Goal: Task Accomplishment & Management: Complete application form

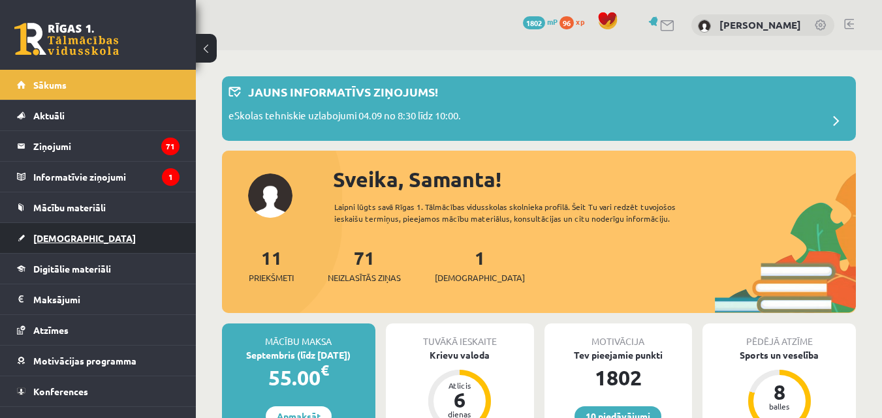
click at [71, 239] on span "[DEMOGRAPHIC_DATA]" at bounding box center [84, 238] width 102 height 12
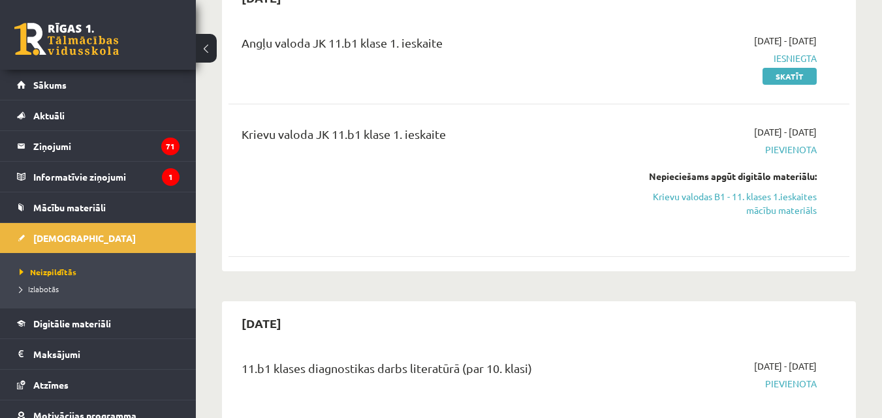
scroll to position [183, 0]
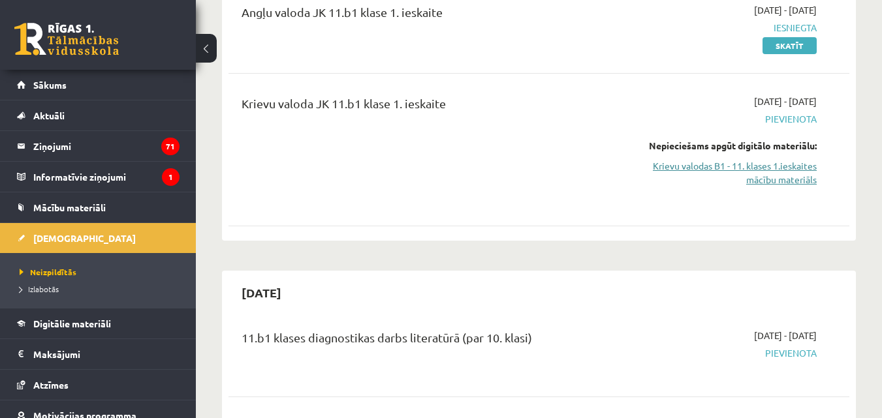
click at [788, 174] on link "Krievu valodas B1 - 11. klases 1.ieskaites mācību materiāls" at bounding box center [727, 172] width 179 height 27
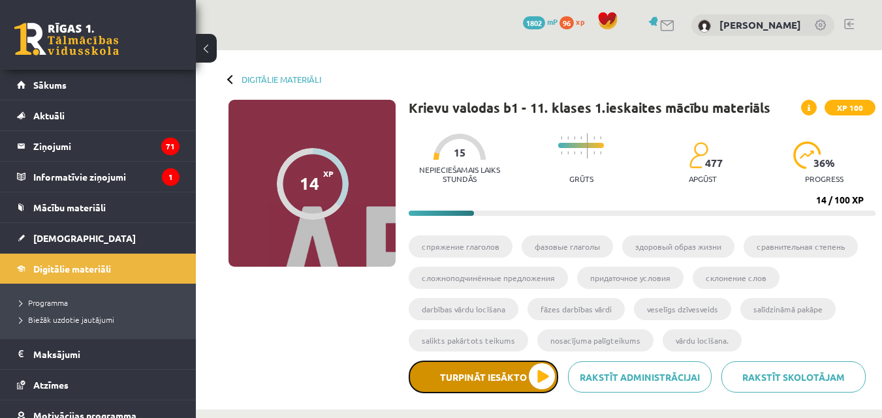
click at [469, 382] on button "Turpināt iesākto" at bounding box center [483, 377] width 149 height 33
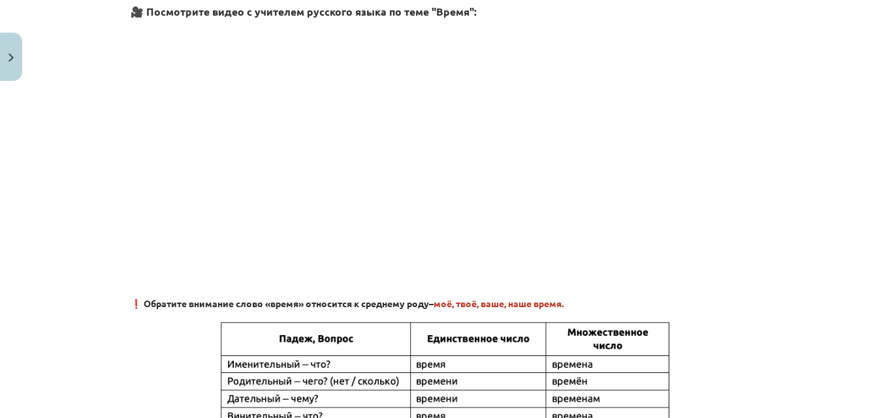
scroll to position [363, 0]
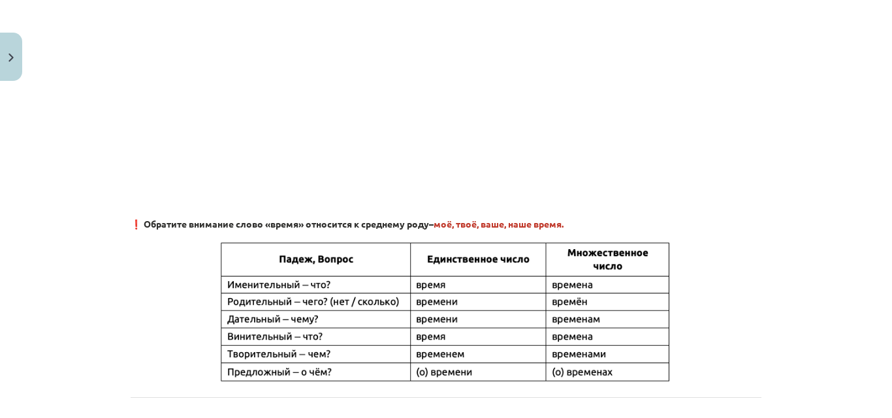
click at [848, 176] on div "Mācību tēma: Krievu valodas b1 - 11. klases 1.ieskaites mācību materiāls #6 ⏳ §…" at bounding box center [446, 209] width 892 height 418
click at [847, 193] on div "Mācību tēma: Krievu valodas b1 - 11. klases 1.ieskaites mācību materiāls #6 ⏳ §…" at bounding box center [446, 209] width 892 height 418
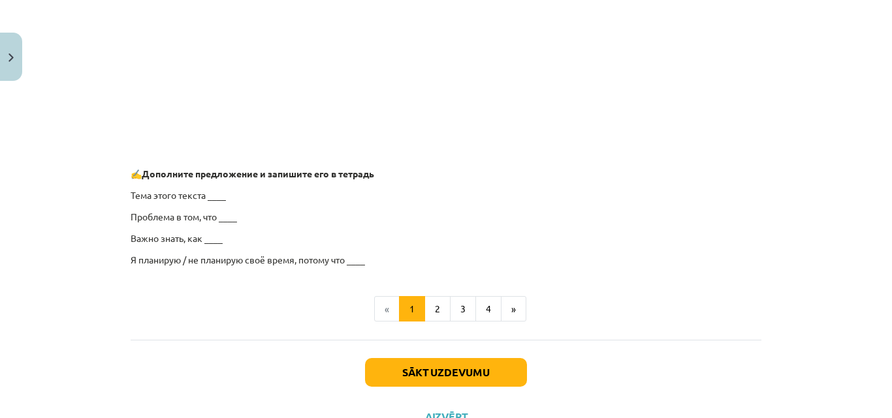
scroll to position [1036, 0]
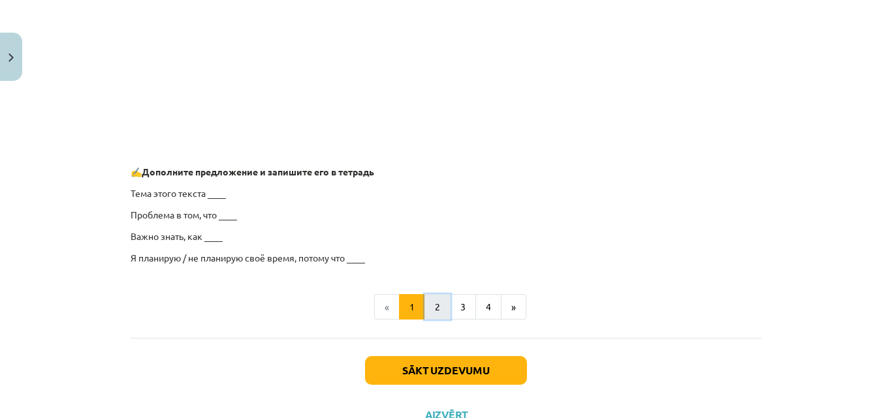
click at [442, 305] on button "2" at bounding box center [437, 307] width 26 height 26
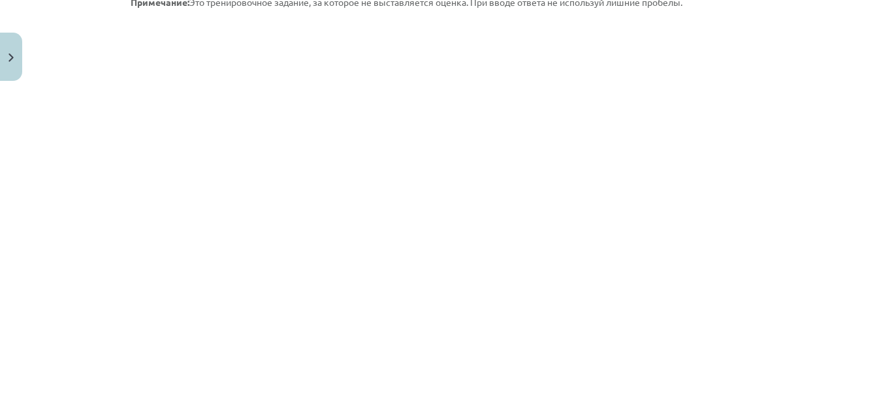
scroll to position [285, 0]
click at [123, 157] on div "4 XP Saņemsi Grūts 477 pilda Apraksts Uzdevums Palīdzība 🧩 Выполните интерактив…" at bounding box center [446, 286] width 646 height 969
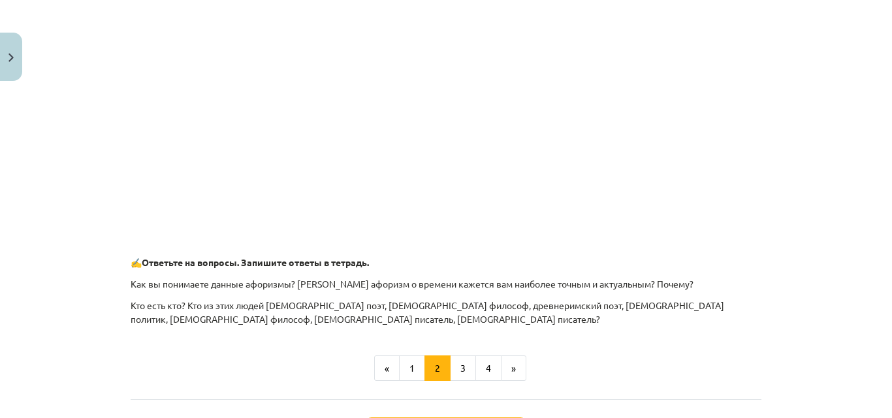
scroll to position [671, 0]
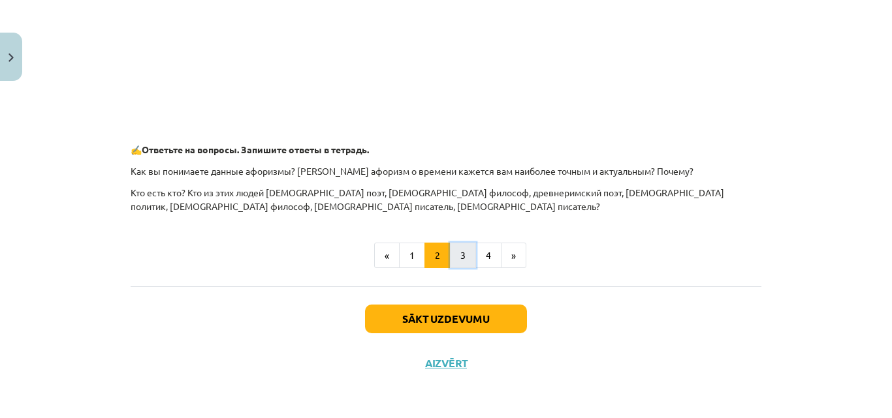
click at [459, 256] on button "3" at bounding box center [463, 256] width 26 height 26
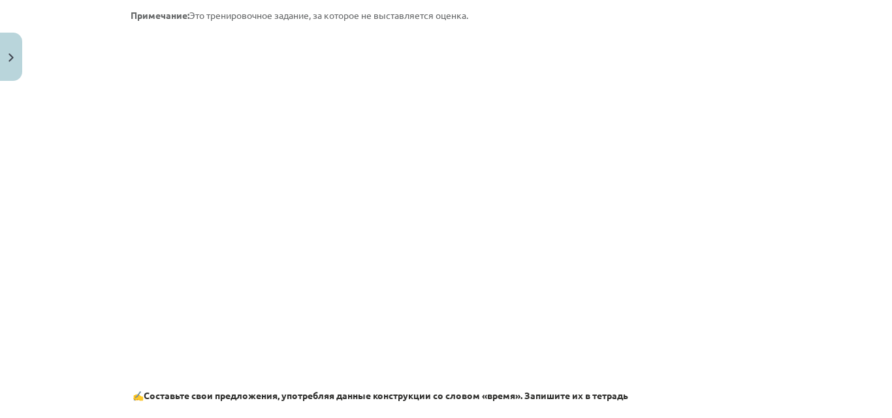
scroll to position [870, 0]
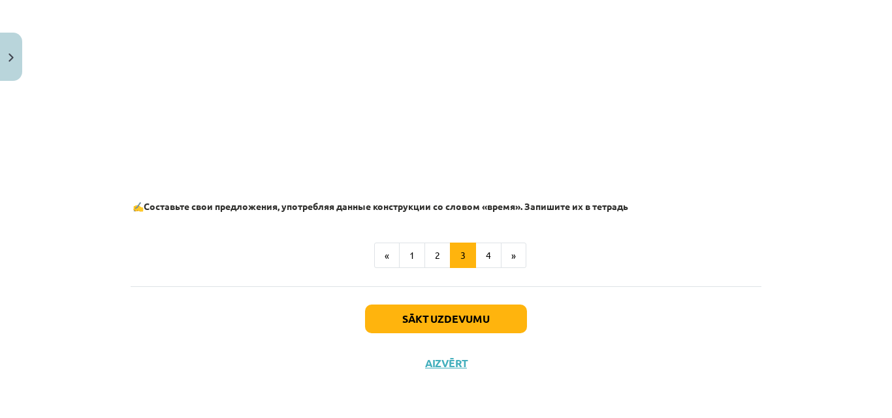
click at [871, 370] on div "Mācību tēma: Krievu valodas b1 - 11. klases 1.ieskaites mācību materiāls #6 ⏳ §…" at bounding box center [446, 209] width 892 height 418
click at [486, 247] on button "4" at bounding box center [488, 256] width 26 height 26
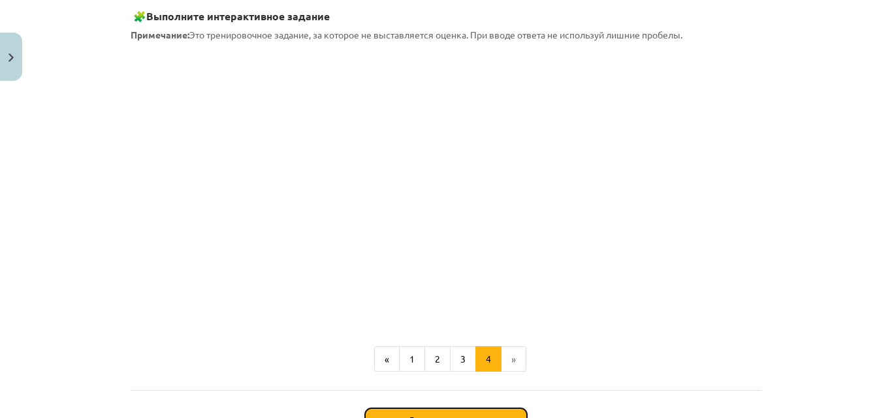
click at [497, 415] on button "Sākt uzdevumu" at bounding box center [446, 423] width 162 height 29
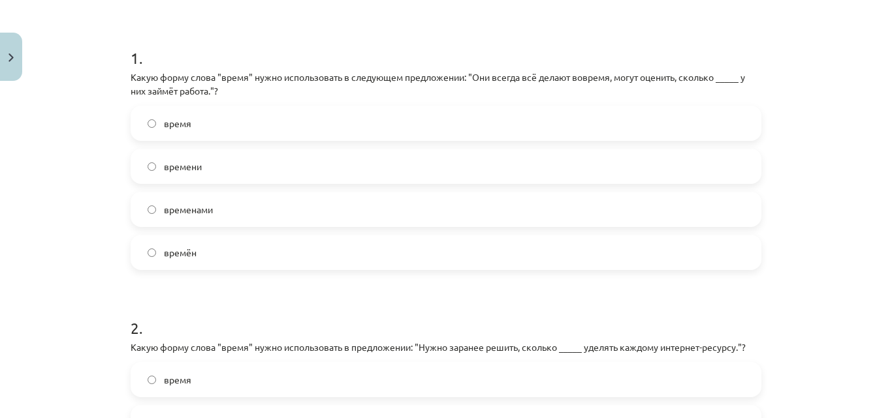
scroll to position [33, 0]
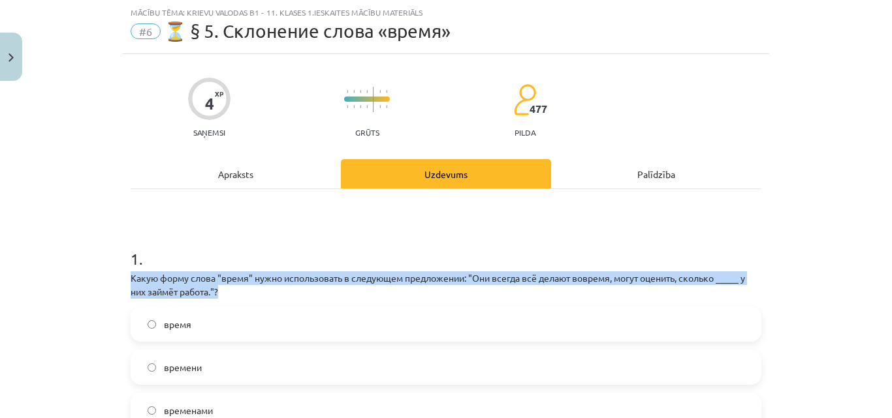
drag, startPoint x: 843, startPoint y: 244, endPoint x: 850, endPoint y: 288, distance: 45.0
click at [850, 288] on div "Mācību tēma: Krievu valodas b1 - 11. klases 1.ieskaites mācību materiāls #6 ⏳ §…" at bounding box center [446, 209] width 892 height 418
click at [830, 241] on div "Mācību tēma: Krievu valodas b1 - 11. klases 1.ieskaites mācību materiāls #6 ⏳ §…" at bounding box center [446, 209] width 892 height 418
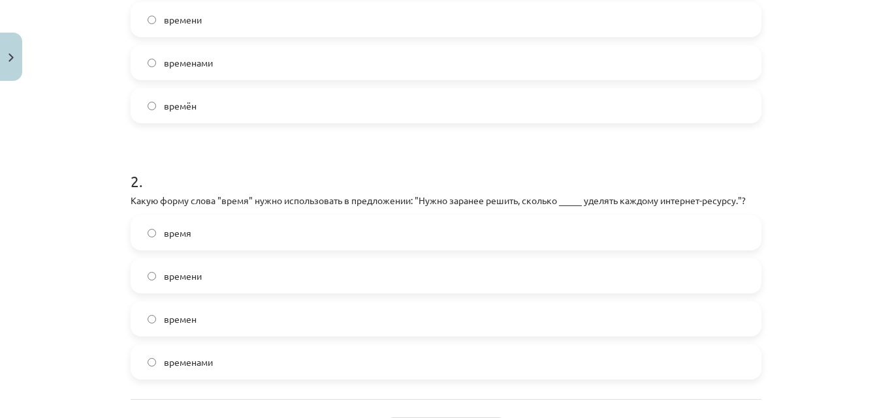
scroll to position [493, 0]
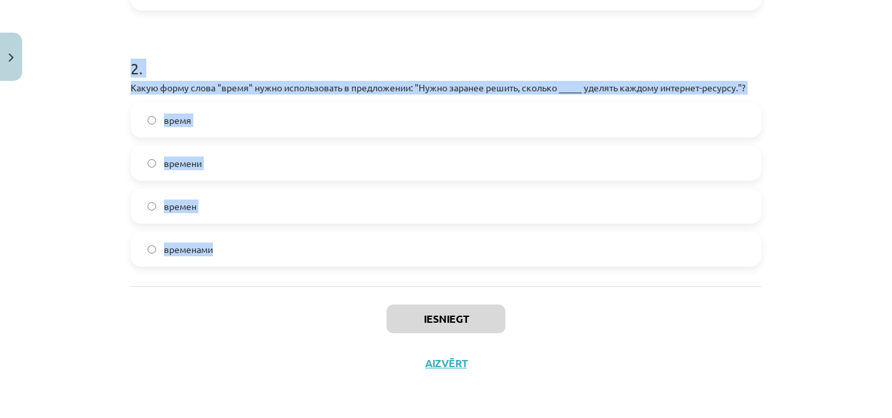
drag, startPoint x: 125, startPoint y: 132, endPoint x: 390, endPoint y: 257, distance: 292.6
click at [390, 257] on form "1 . Какую форму слова "время" нужно использовать в следующем предложении: "Они …" at bounding box center [446, 16] width 630 height 501
copy form "Какую форму слова "время" нужно использовать в следующем предложении: "Они всег…"
click at [521, 52] on h1 "2 ." at bounding box center [446, 57] width 630 height 40
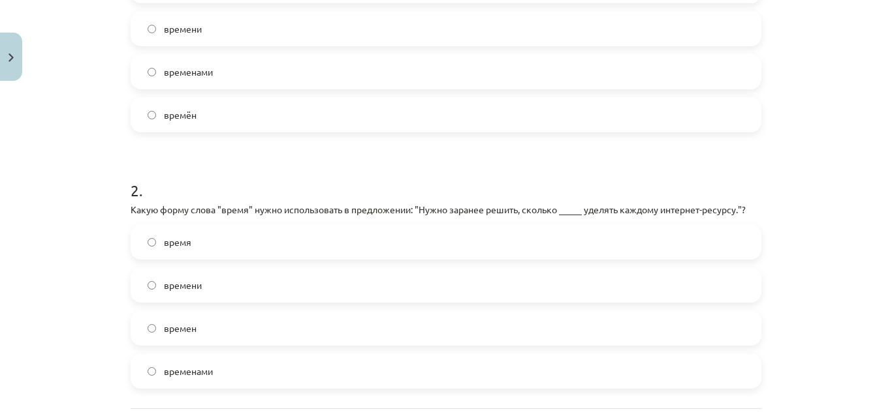
scroll to position [334, 0]
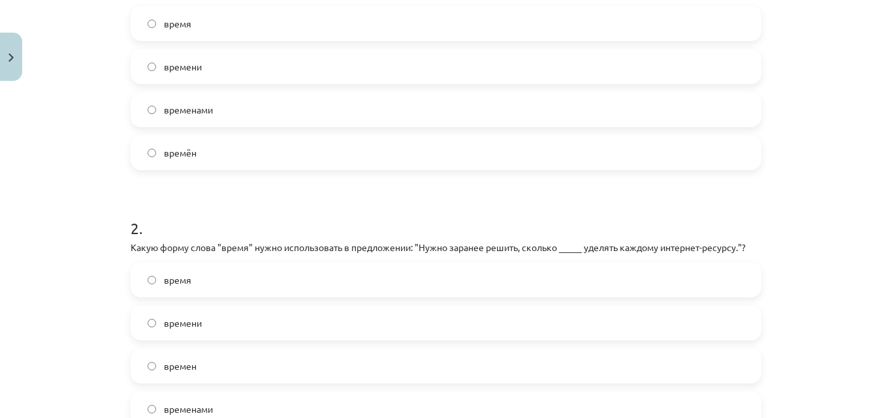
click at [390, 59] on label "времени" at bounding box center [446, 66] width 628 height 33
click at [241, 329] on label "времени" at bounding box center [446, 323] width 628 height 33
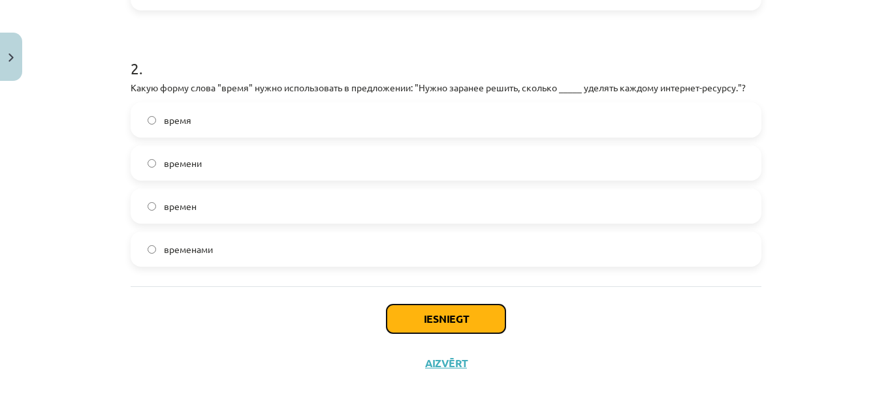
click at [459, 328] on button "Iesniegt" at bounding box center [445, 319] width 119 height 29
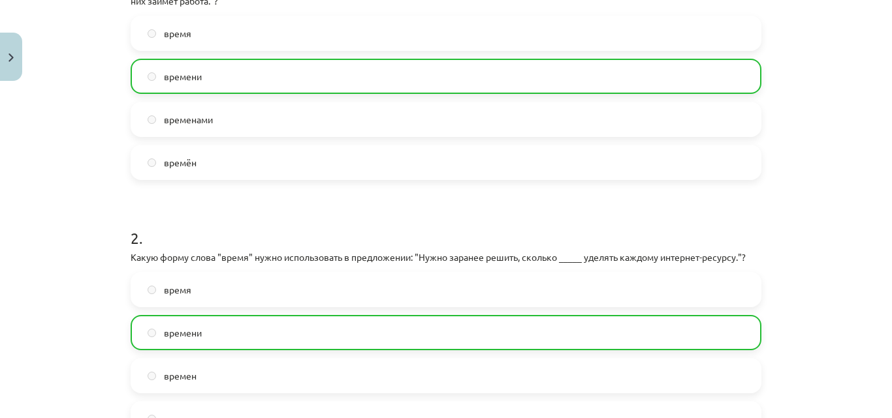
scroll to position [535, 0]
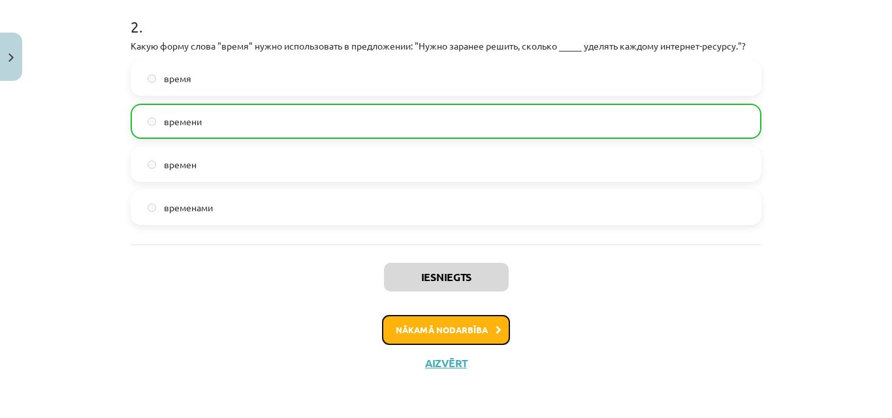
click at [459, 324] on button "Nākamā nodarbība" at bounding box center [446, 330] width 128 height 30
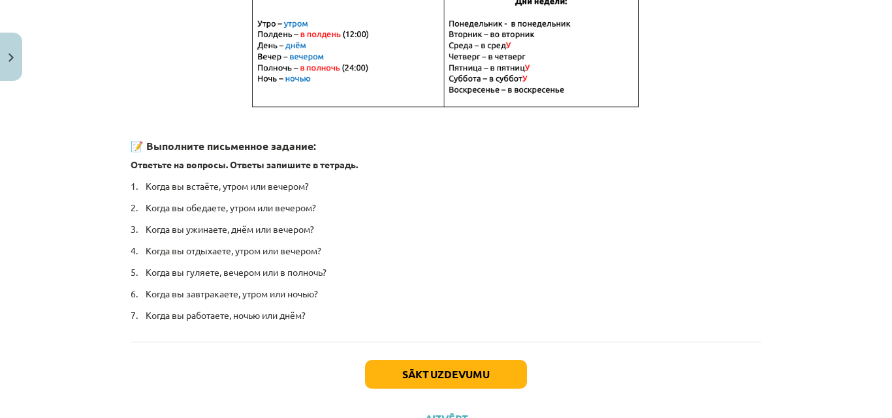
scroll to position [324, 0]
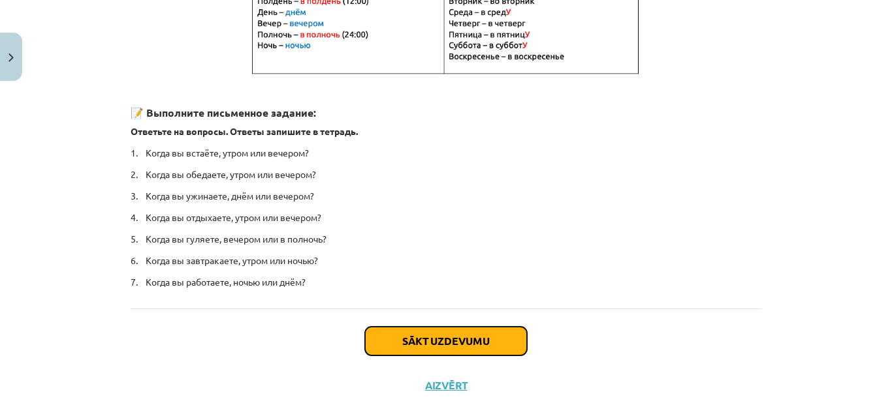
click at [501, 334] on button "Sākt uzdevumu" at bounding box center [446, 341] width 162 height 29
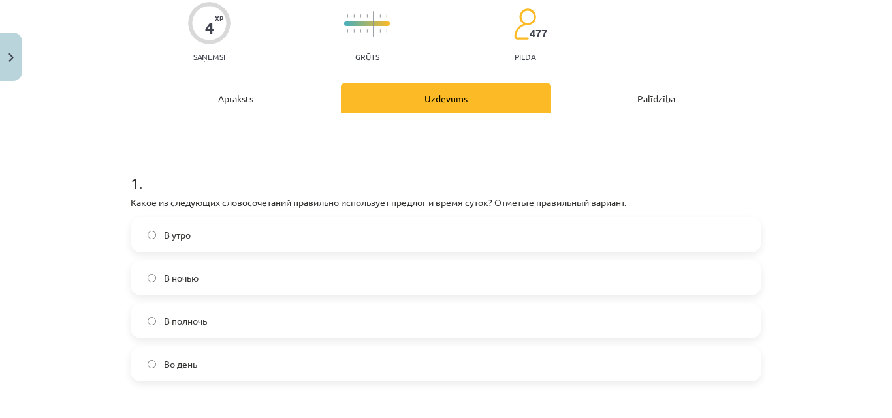
scroll to position [102, 0]
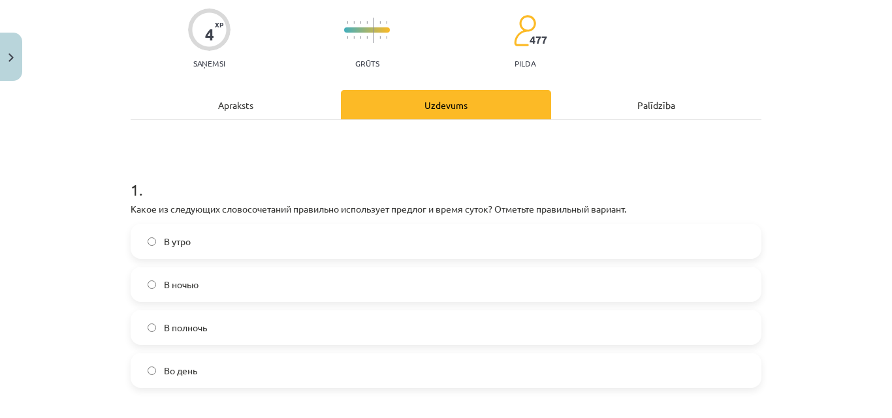
click at [221, 372] on label "Во день" at bounding box center [446, 370] width 628 height 33
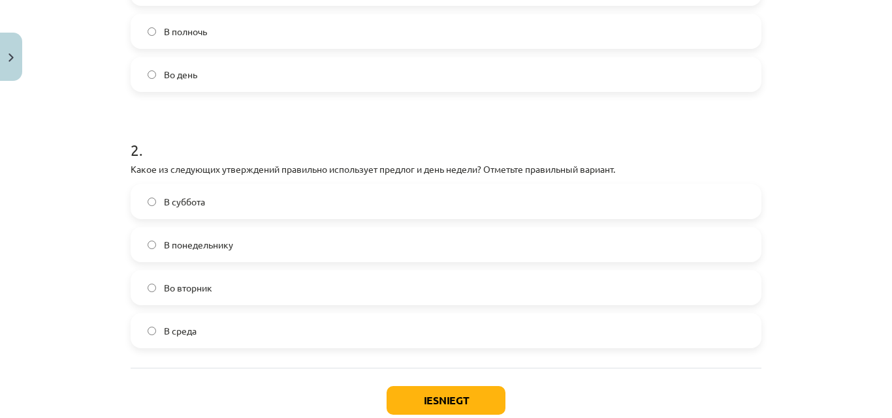
scroll to position [401, 0]
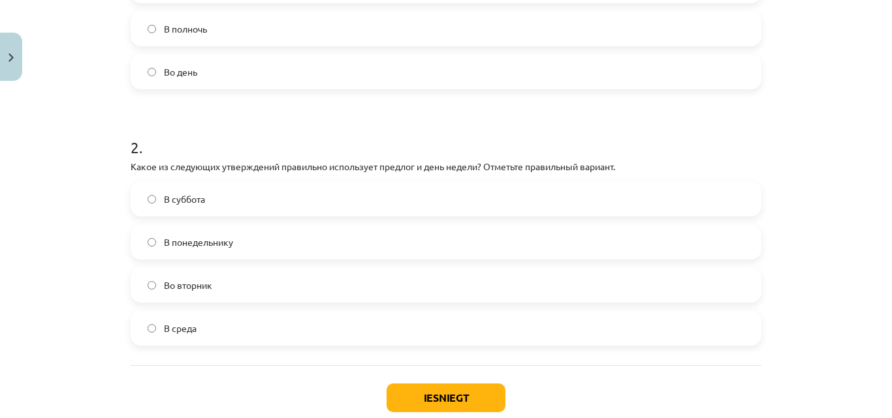
click at [275, 242] on label "В понедельнику" at bounding box center [446, 242] width 628 height 33
click at [442, 409] on button "Iesniegt" at bounding box center [445, 398] width 119 height 29
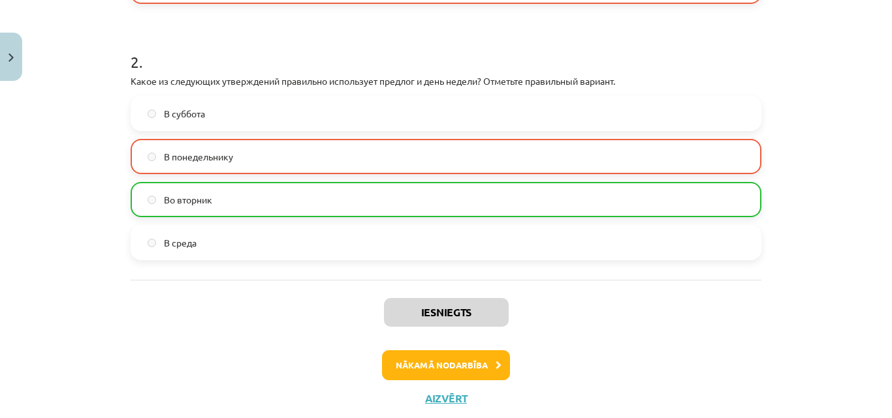
scroll to position [521, 0]
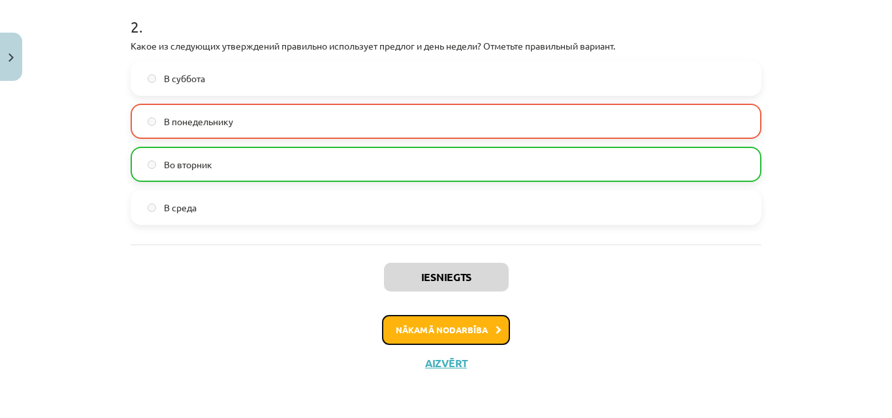
click at [427, 331] on button "Nākamā nodarbība" at bounding box center [446, 330] width 128 height 30
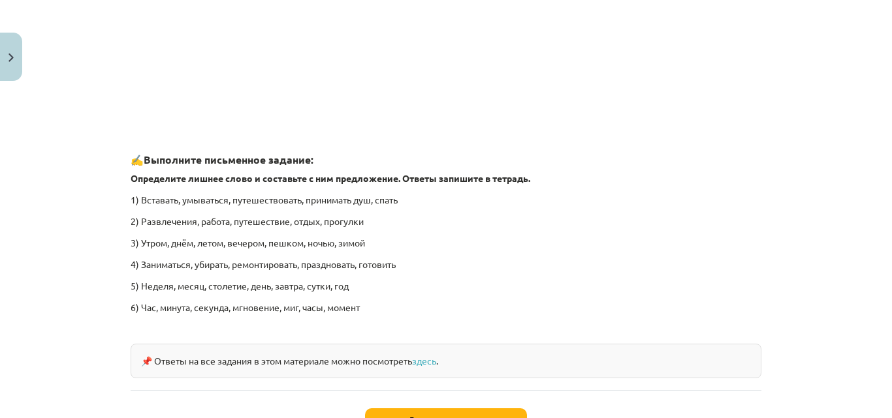
scroll to position [2019, 0]
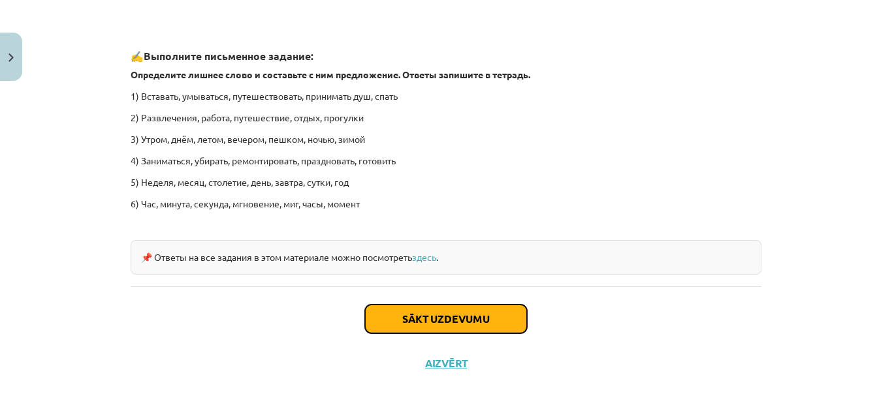
click at [490, 321] on button "Sākt uzdevumu" at bounding box center [446, 319] width 162 height 29
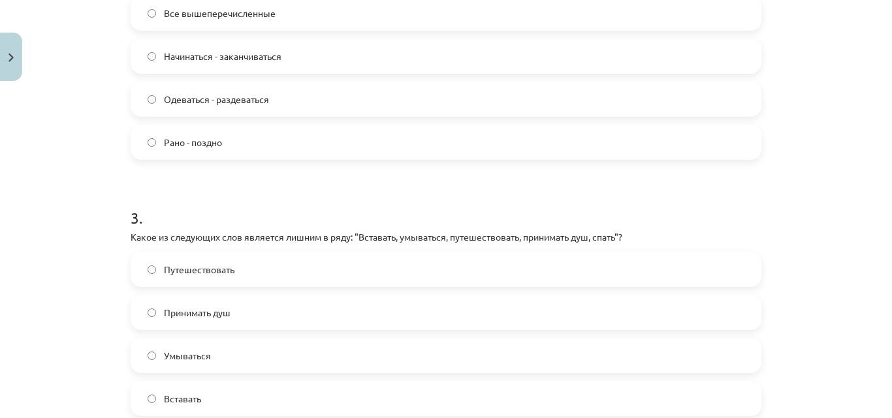
scroll to position [950, 0]
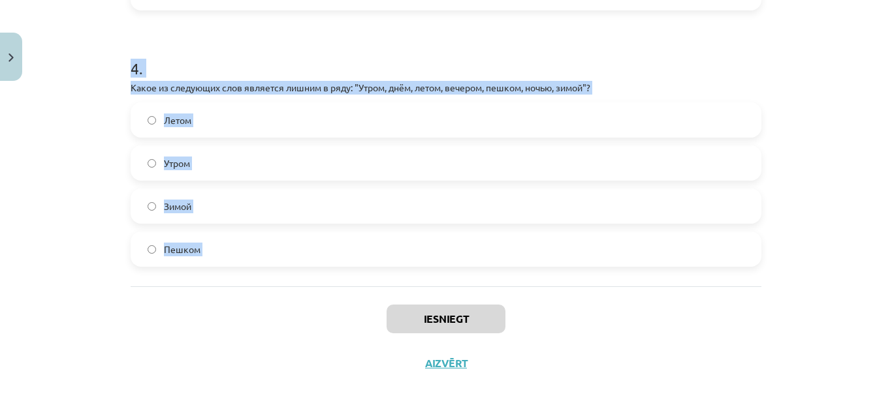
drag, startPoint x: 116, startPoint y: 177, endPoint x: 304, endPoint y: 290, distance: 219.6
click at [326, 300] on div "Mācību tēma: Krievu valodas b1 - 11. klases 1.ieskaites mācību materiāls #8 ⏰ §…" at bounding box center [446, 209] width 892 height 418
copy form "Какие из следующих пар слов являются синонимами? Огорчение - радоваться Бездель…"
click at [800, 182] on div "Mācību tēma: Krievu valodas b1 - 11. klases 1.ieskaites mācību materiāls #8 ⏰ §…" at bounding box center [446, 209] width 892 height 418
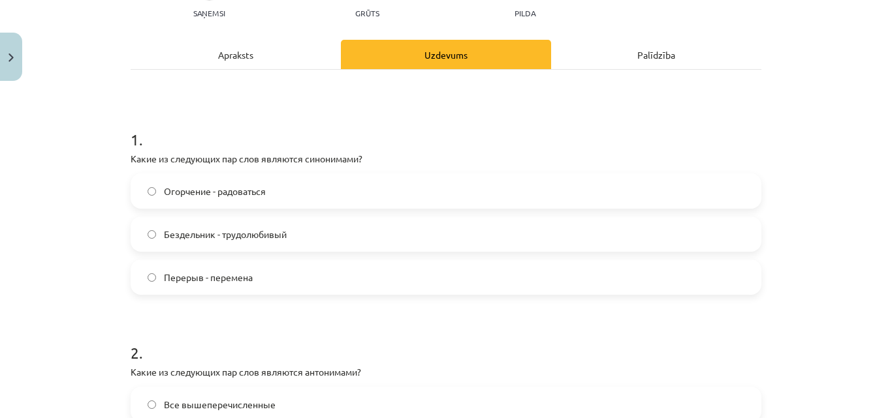
scroll to position [179, 0]
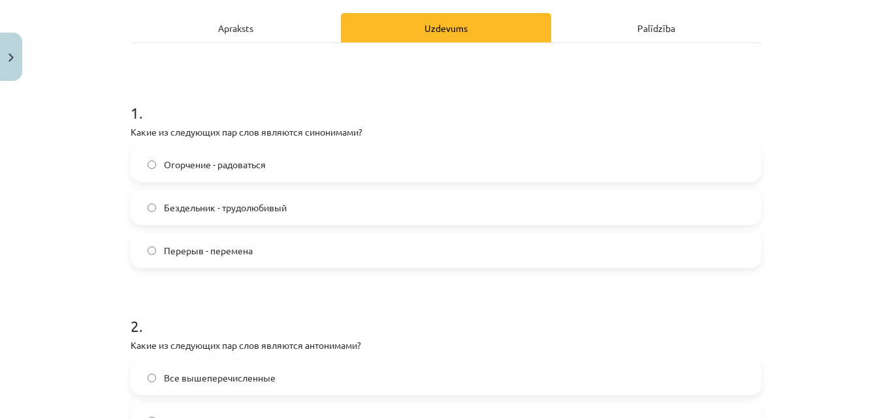
click at [537, 238] on label "Перерыв - перемена" at bounding box center [446, 250] width 628 height 33
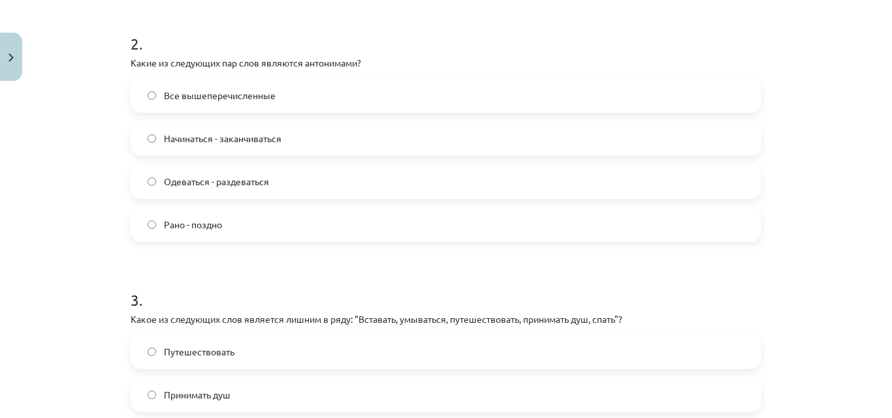
scroll to position [459, 0]
click at [245, 103] on span "Все вышеперечисленные" at bounding box center [220, 98] width 112 height 14
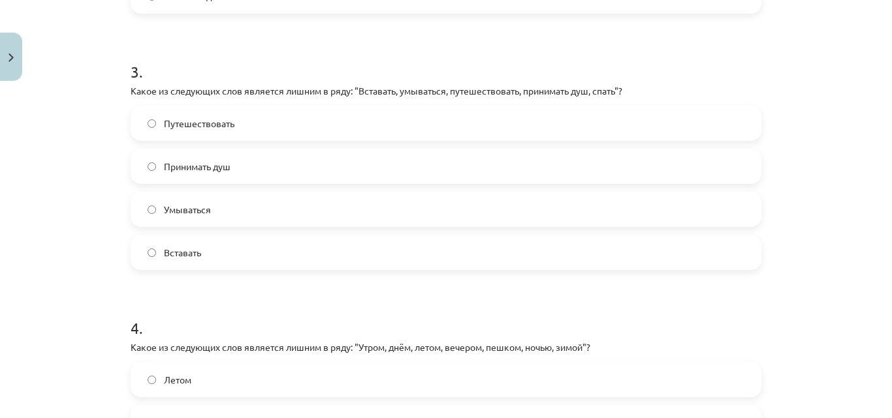
scroll to position [693, 0]
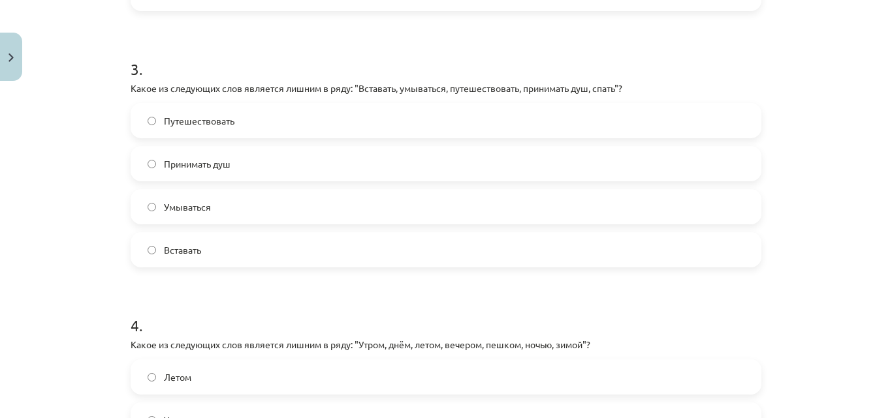
click at [287, 108] on label "Путешествовать" at bounding box center [446, 120] width 628 height 33
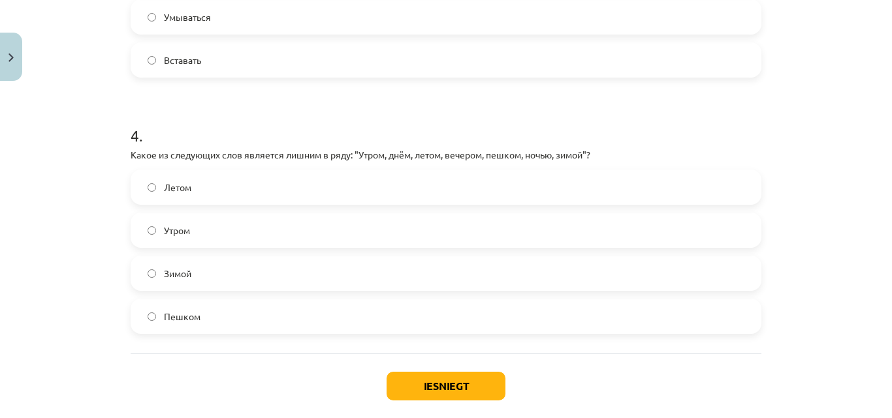
scroll to position [900, 0]
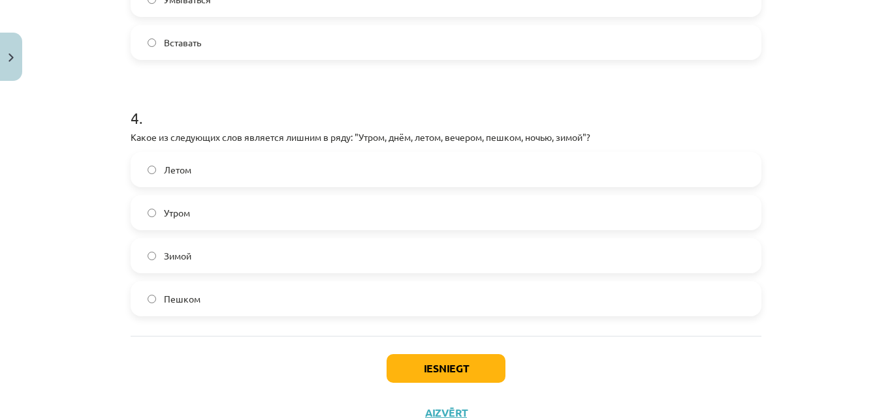
click at [306, 257] on label "Зимой" at bounding box center [446, 256] width 628 height 33
click at [429, 371] on button "Iesniegt" at bounding box center [445, 368] width 119 height 29
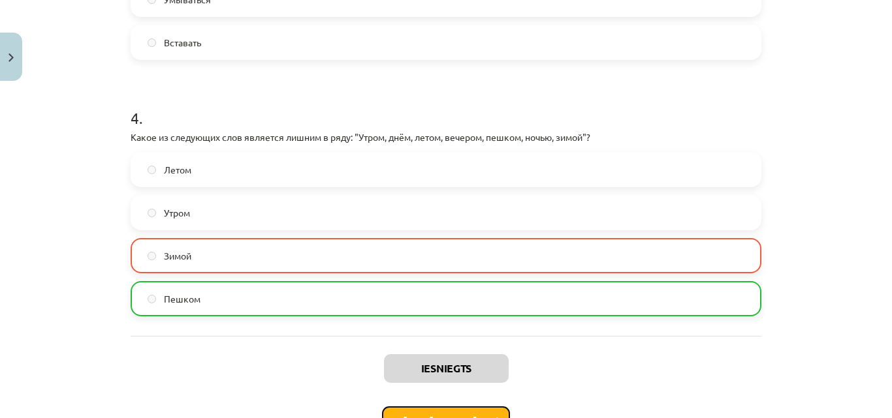
click at [480, 416] on button "Nākamā nodarbība" at bounding box center [446, 422] width 128 height 30
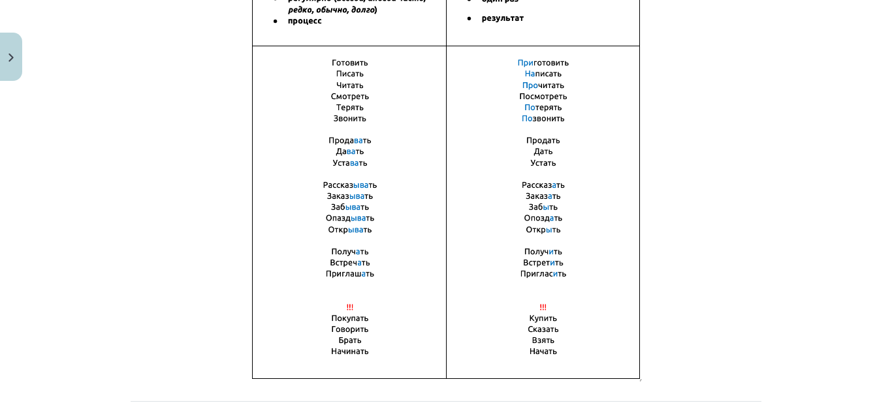
scroll to position [984, 0]
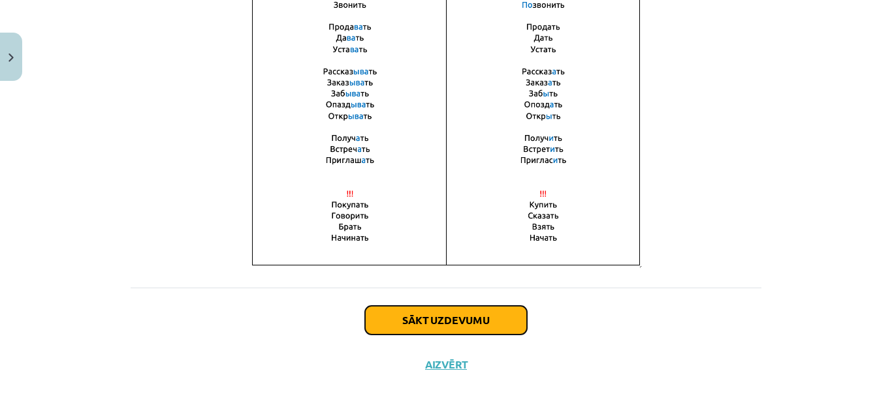
click at [483, 320] on button "Sākt uzdevumu" at bounding box center [446, 320] width 162 height 29
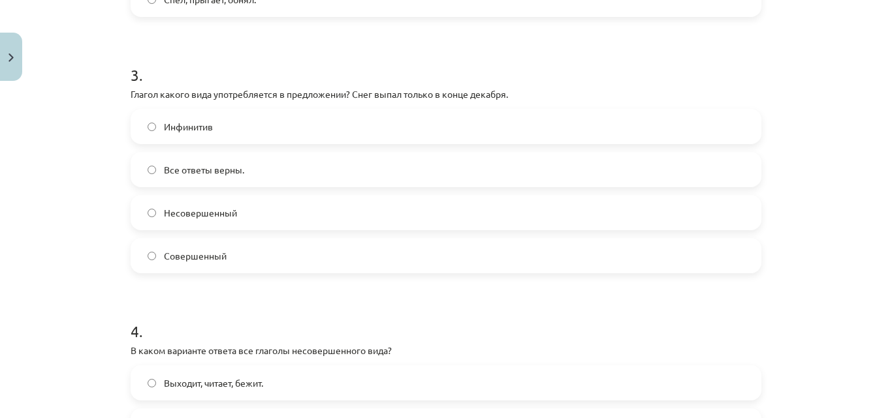
scroll to position [993, 0]
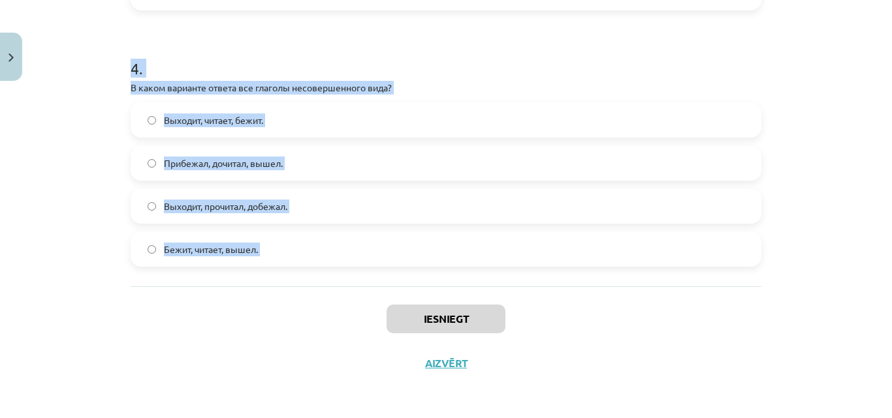
drag, startPoint x: 126, startPoint y: 97, endPoint x: 299, endPoint y: 266, distance: 242.3
copy form "Глагол какого вида употребляется в предложении? Книгу мама прочитает только веч…"
click at [719, 85] on p "В каком варианте ответа все глаголы несовершенного вида?" at bounding box center [446, 88] width 630 height 14
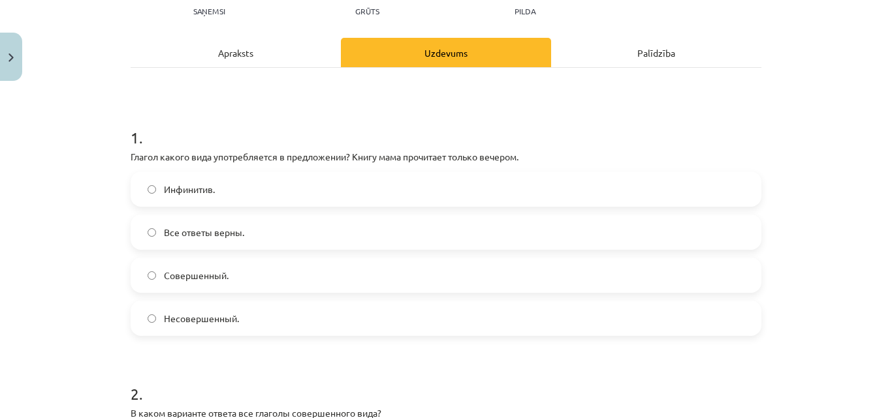
scroll to position [163, 0]
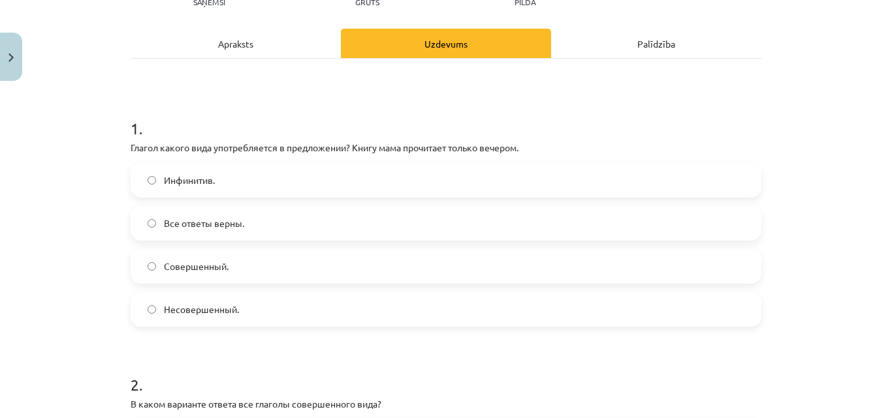
click at [211, 268] on span "Совершенный." at bounding box center [196, 267] width 65 height 14
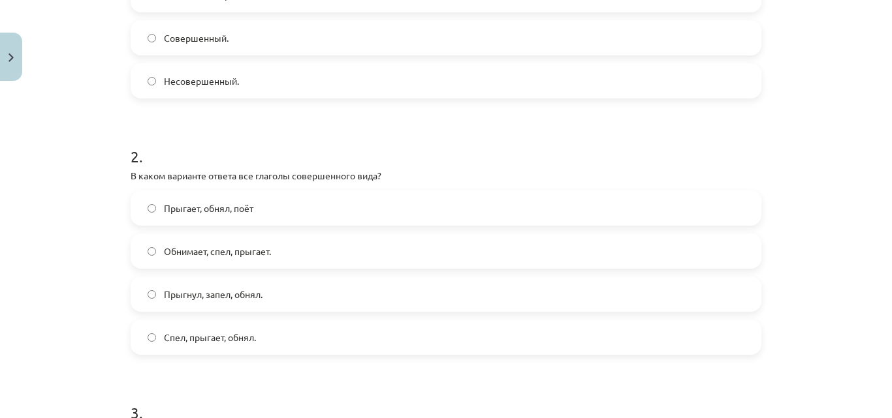
scroll to position [396, 0]
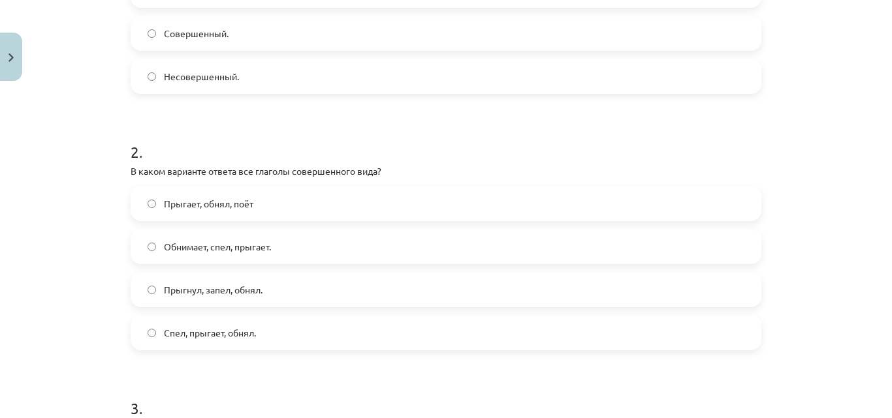
click at [181, 291] on span "Прыгнул, запел, обнял." at bounding box center [213, 290] width 99 height 14
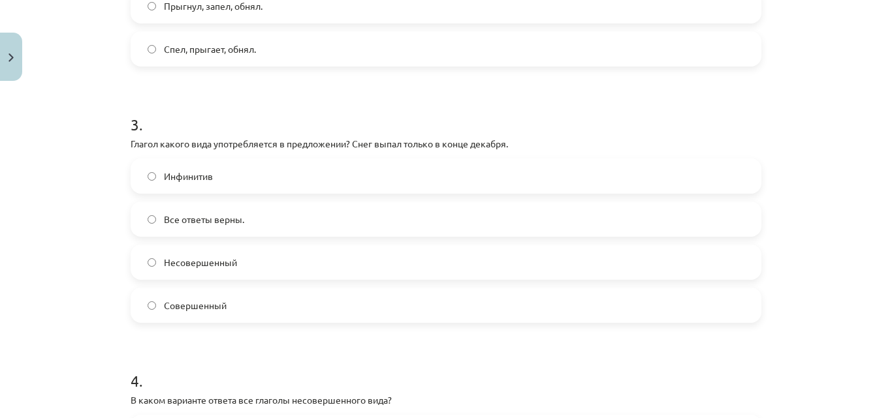
scroll to position [696, 0]
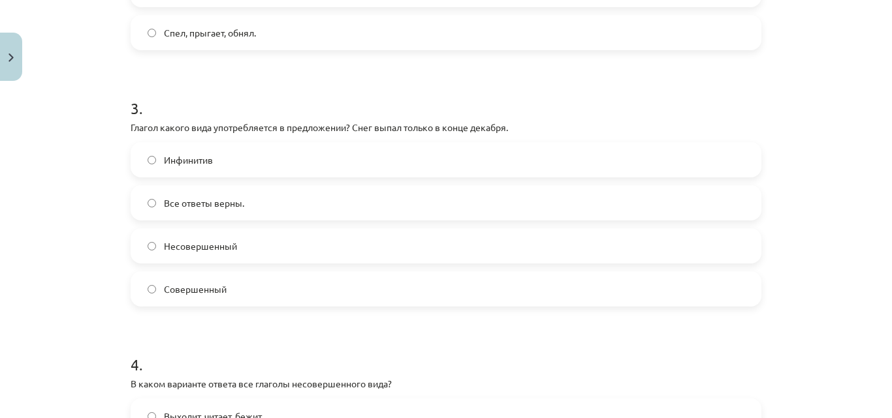
click at [242, 287] on label "Совершенный" at bounding box center [446, 289] width 628 height 33
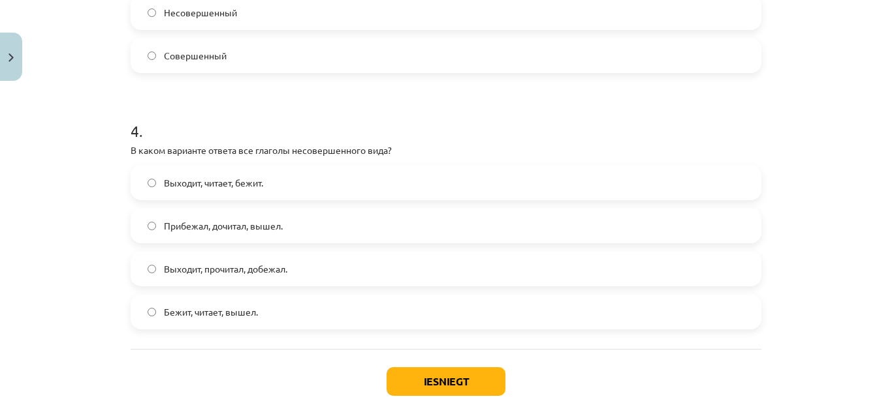
scroll to position [993, 0]
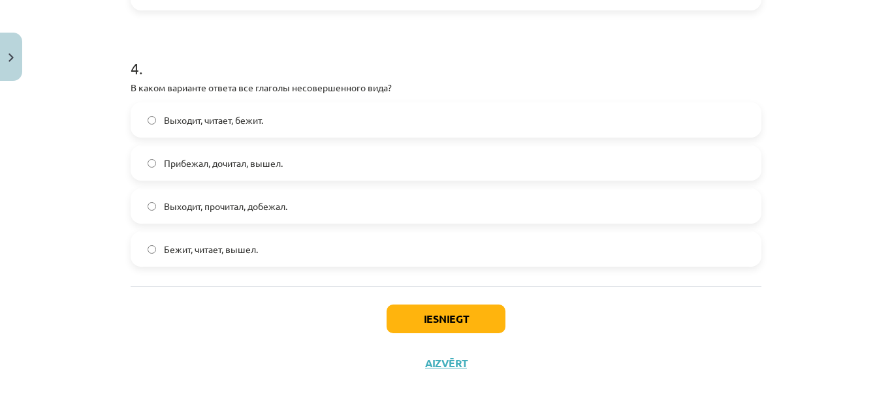
click at [285, 123] on label "Выходит, читает, бежит." at bounding box center [446, 120] width 628 height 33
click at [457, 303] on div "Iesniegt Aizvērt" at bounding box center [446, 332] width 630 height 91
drag, startPoint x: 461, startPoint y: 342, endPoint x: 456, endPoint y: 324, distance: 19.0
click at [456, 324] on div "Iesniegt Aizvērt" at bounding box center [446, 332] width 630 height 91
click at [456, 324] on button "Iesniegt" at bounding box center [445, 319] width 119 height 29
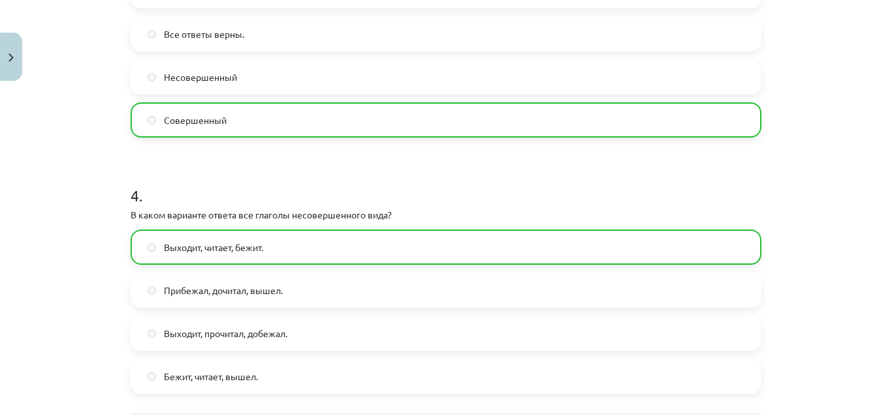
scroll to position [1035, 0]
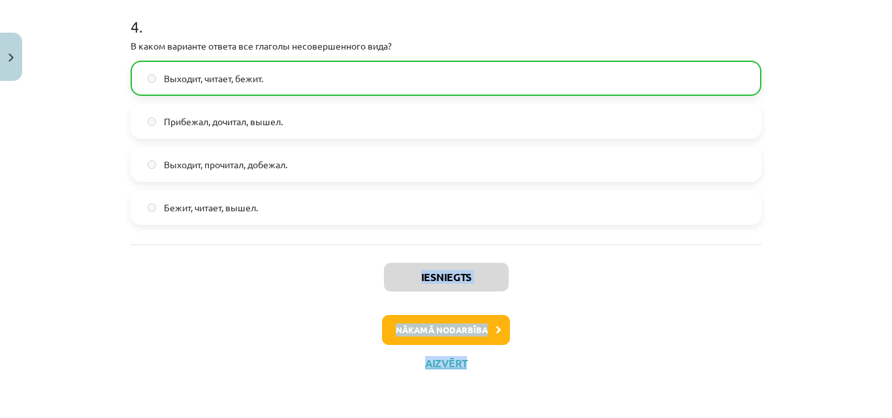
click at [497, 334] on button "Nākamā nodarbība" at bounding box center [446, 330] width 128 height 30
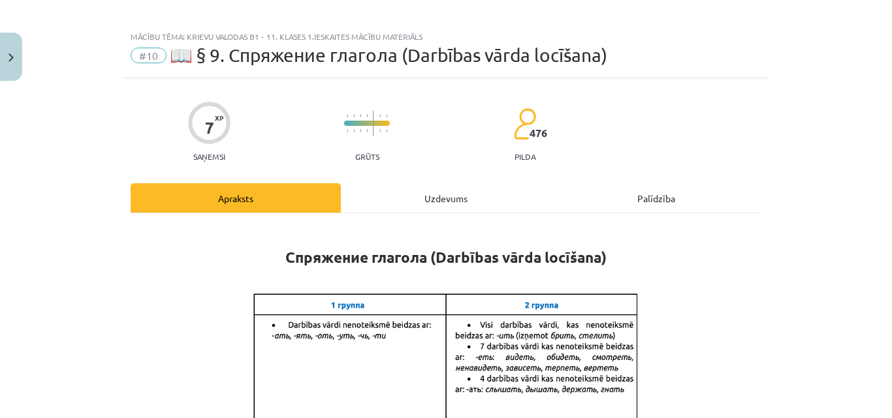
scroll to position [0, 0]
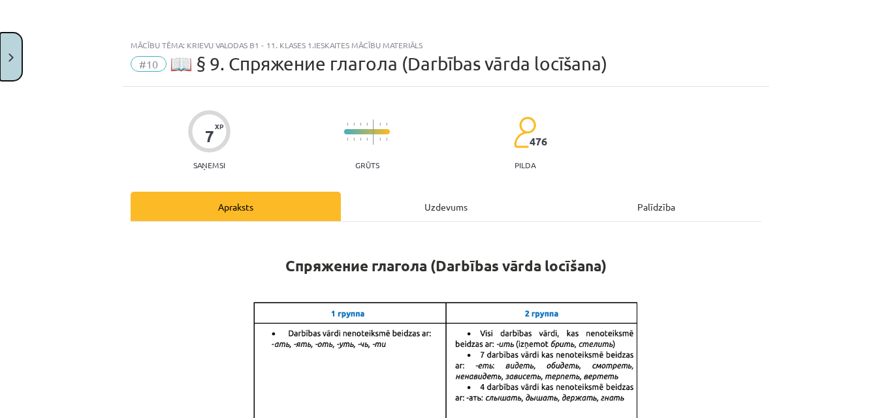
click at [0, 52] on button "Close" at bounding box center [11, 57] width 22 height 48
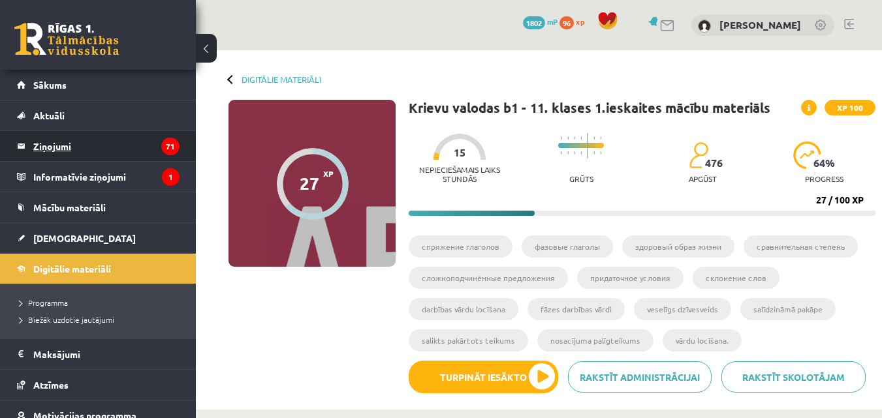
click at [82, 149] on legend "Ziņojumi 71" at bounding box center [106, 146] width 146 height 30
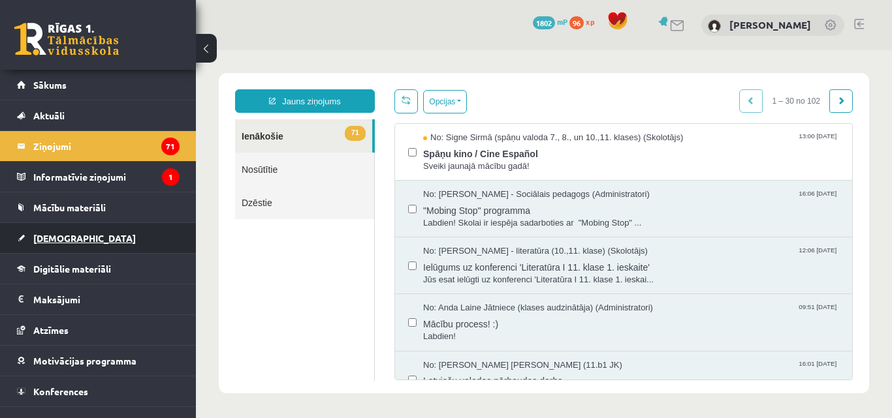
click at [67, 243] on span "[DEMOGRAPHIC_DATA]" at bounding box center [84, 238] width 102 height 12
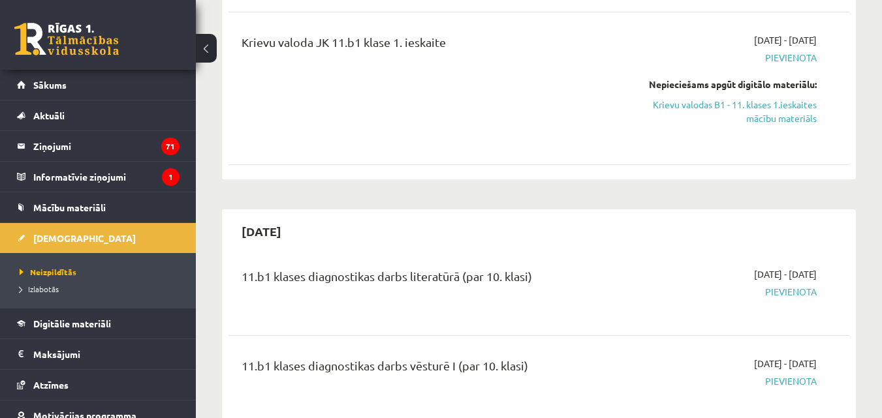
scroll to position [260, 0]
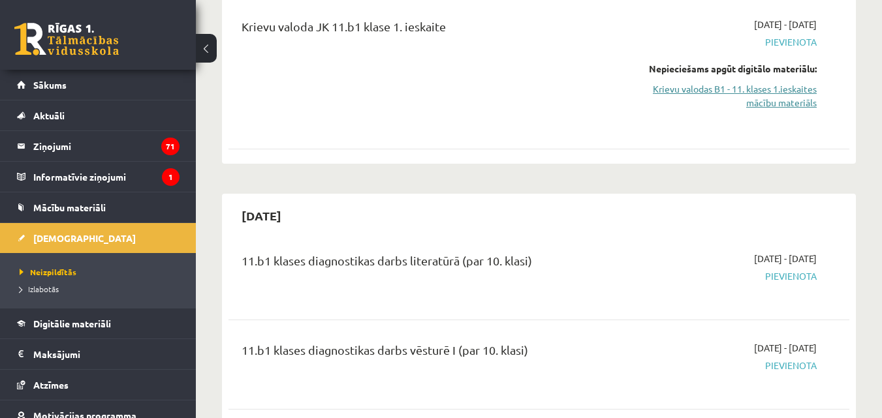
click at [787, 97] on link "Krievu valodas B1 - 11. klases 1.ieskaites mācību materiāls" at bounding box center [727, 95] width 179 height 27
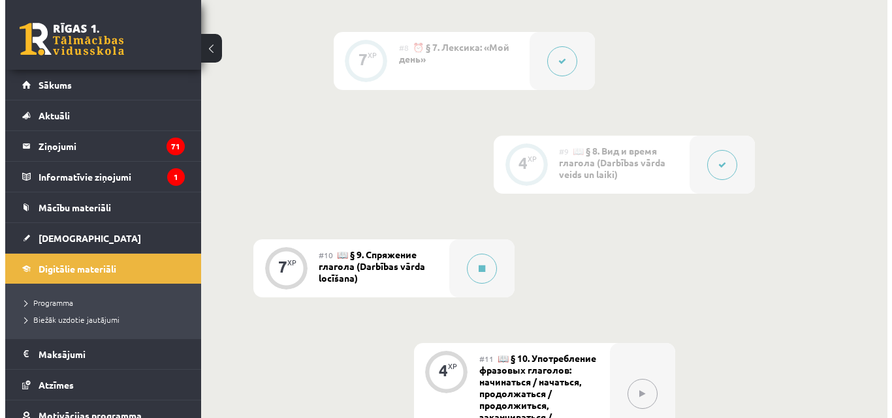
scroll to position [1212, 0]
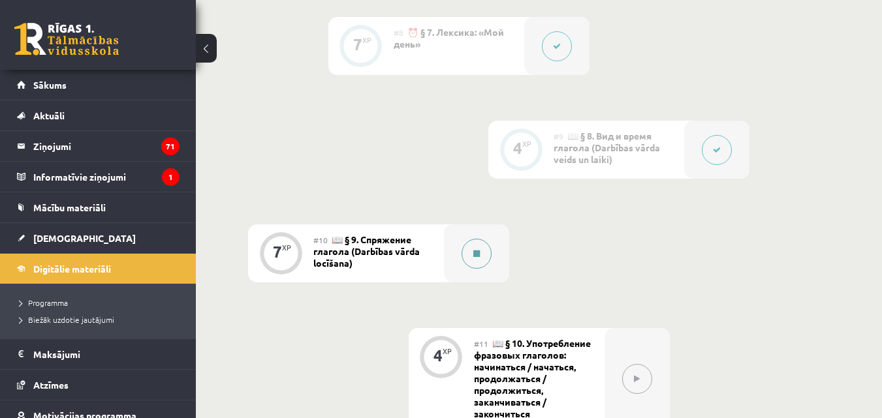
click at [473, 254] on icon at bounding box center [476, 254] width 7 height 8
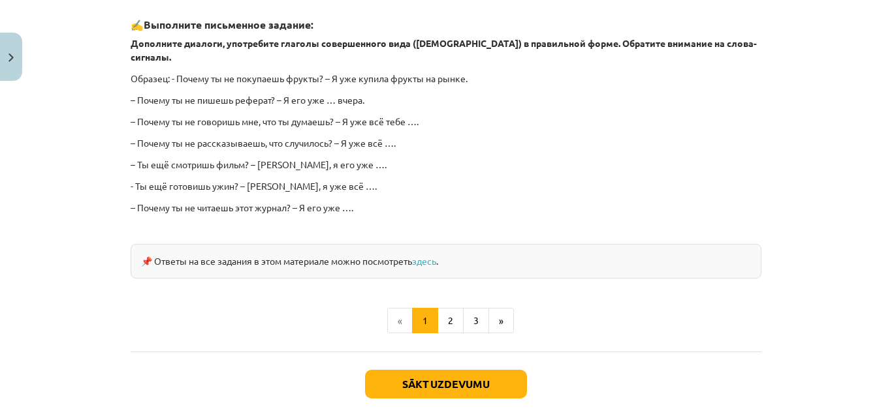
scroll to position [1248, 0]
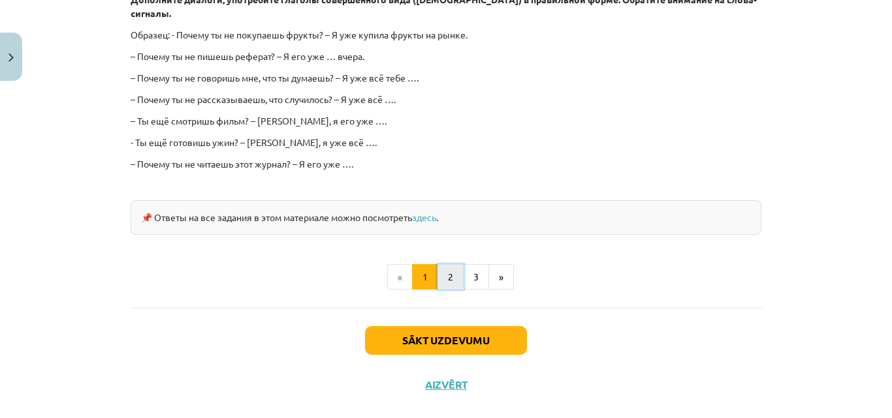
click at [447, 267] on button "2" at bounding box center [450, 277] width 26 height 26
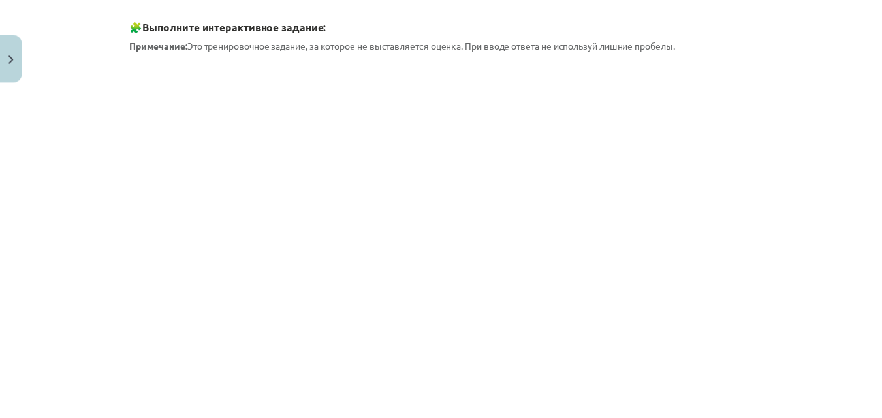
scroll to position [373, 0]
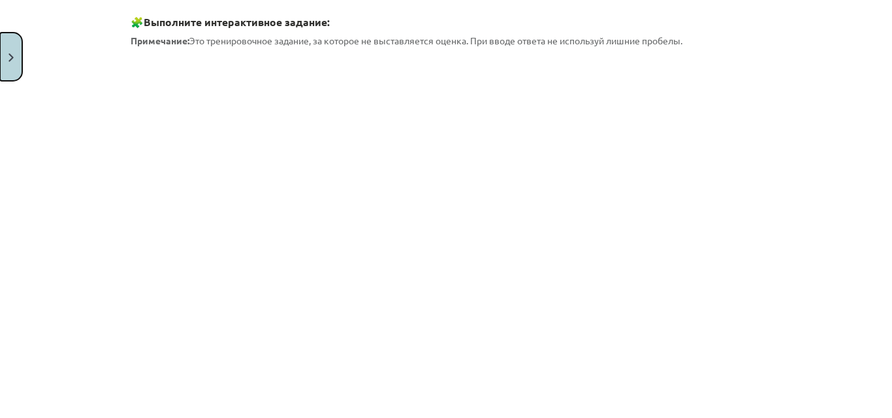
click at [4, 67] on button "Close" at bounding box center [11, 57] width 22 height 48
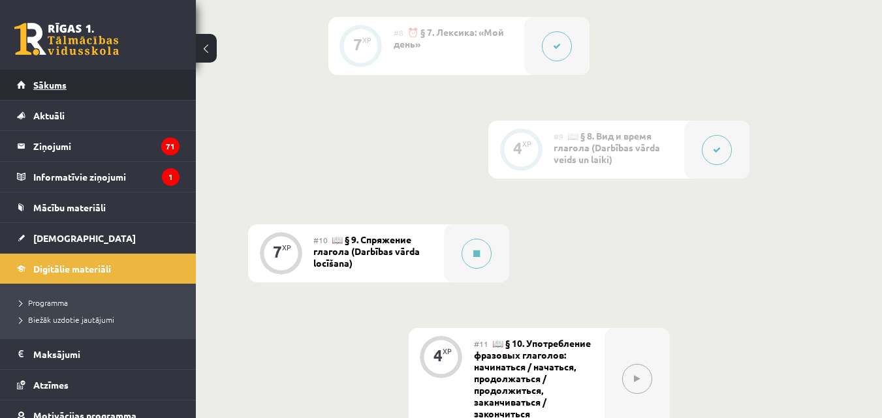
click at [87, 89] on link "Sākums" at bounding box center [98, 85] width 163 height 30
